Goal: Task Accomplishment & Management: Manage account settings

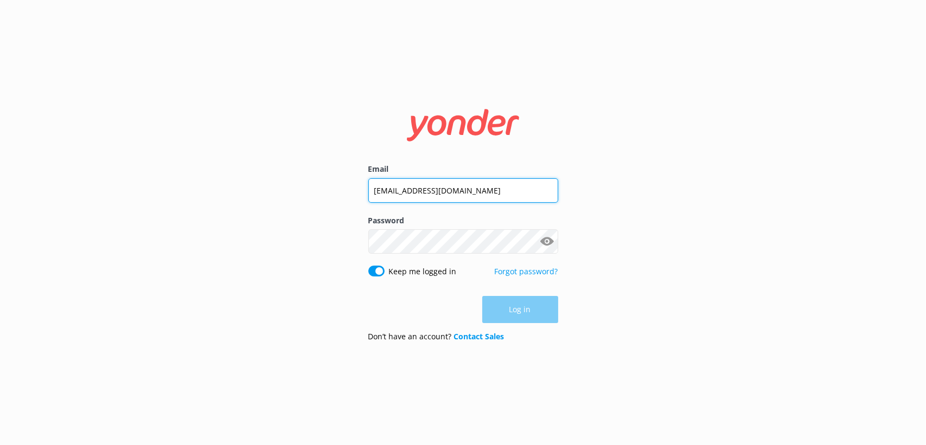
drag, startPoint x: 0, startPoint y: 0, endPoint x: 454, endPoint y: 192, distance: 492.5
click at [454, 192] on input "[EMAIL_ADDRESS][DOMAIN_NAME]" at bounding box center [463, 190] width 190 height 24
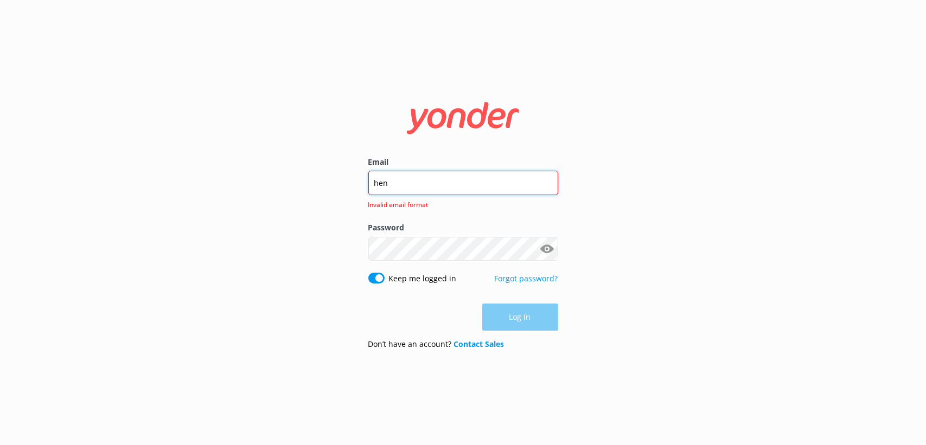
type input "[EMAIL_ADDRESS][PERSON_NAME][DOMAIN_NAME]"
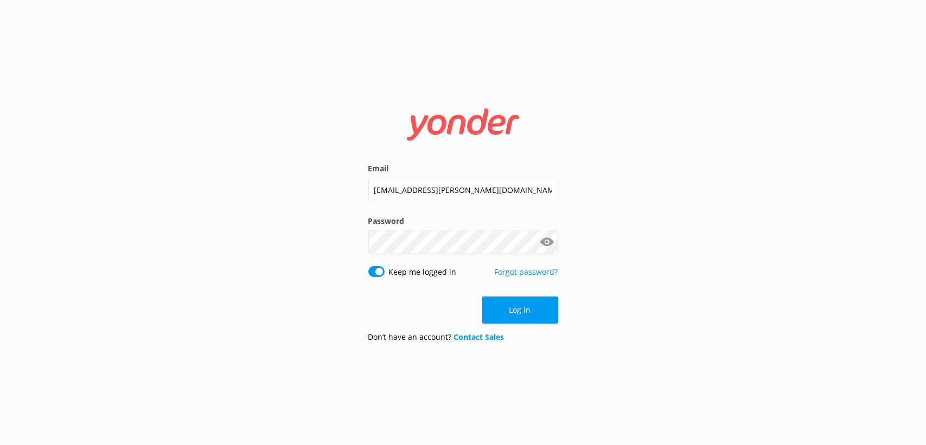
click at [143, 206] on div "Email [EMAIL_ADDRESS][PERSON_NAME][DOMAIN_NAME] Password Show password Keep me …" at bounding box center [463, 222] width 926 height 445
click at [525, 310] on button "Log in" at bounding box center [520, 310] width 76 height 27
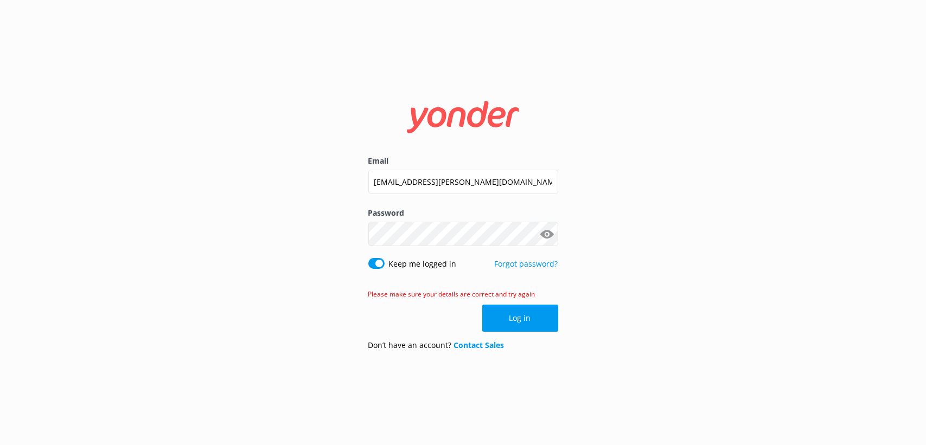
click at [542, 235] on button "Show password" at bounding box center [548, 235] width 22 height 22
click button "Log in" at bounding box center [520, 318] width 76 height 27
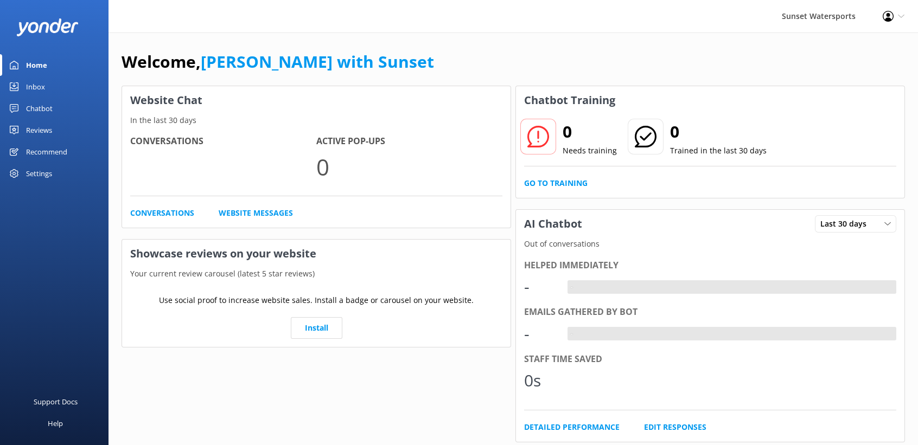
click at [39, 86] on div "Inbox" at bounding box center [35, 87] width 19 height 22
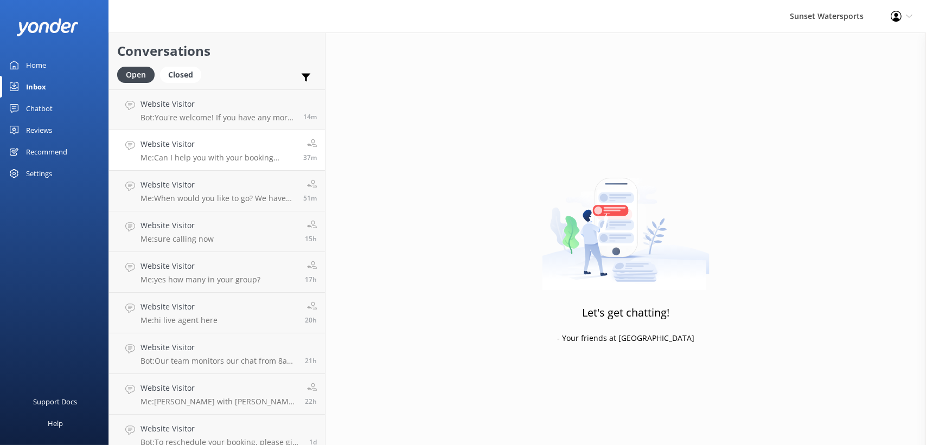
click at [221, 159] on p "Me: Can I help you with your booking [DATE]? Im live and in [GEOGRAPHIC_DATA] t…" at bounding box center [218, 158] width 155 height 10
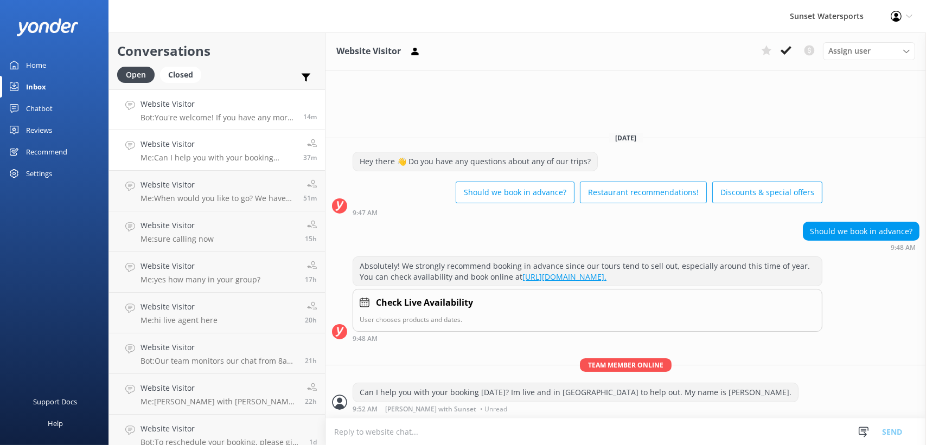
click at [222, 120] on p "Bot: You're welcome! If you have any more questions or need further assistance,…" at bounding box center [218, 118] width 155 height 10
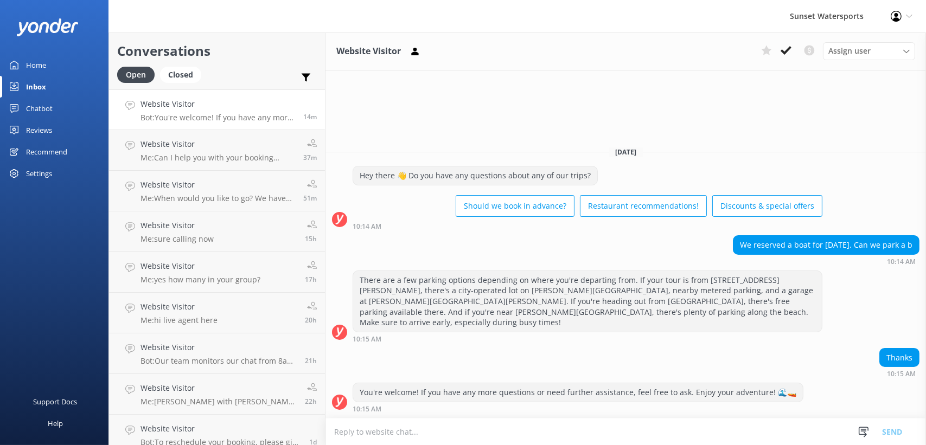
click at [26, 59] on div "Home" at bounding box center [36, 65] width 20 height 22
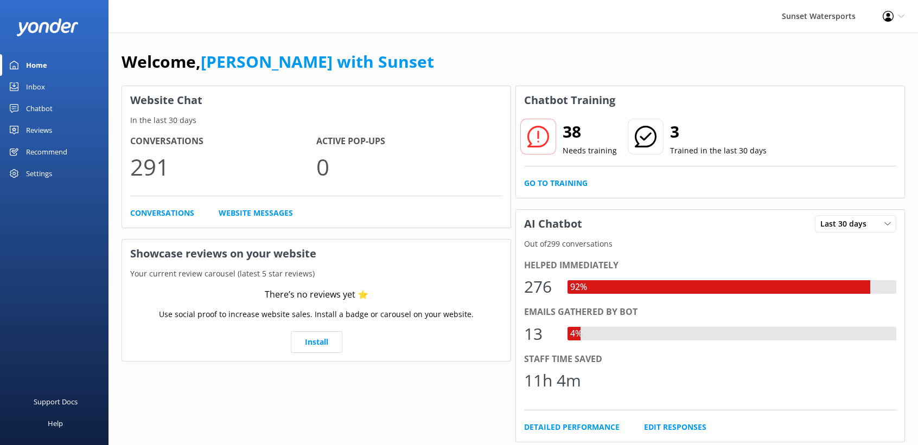
click at [37, 82] on div "Inbox" at bounding box center [35, 87] width 19 height 22
